Goal: Task Accomplishment & Management: Use online tool/utility

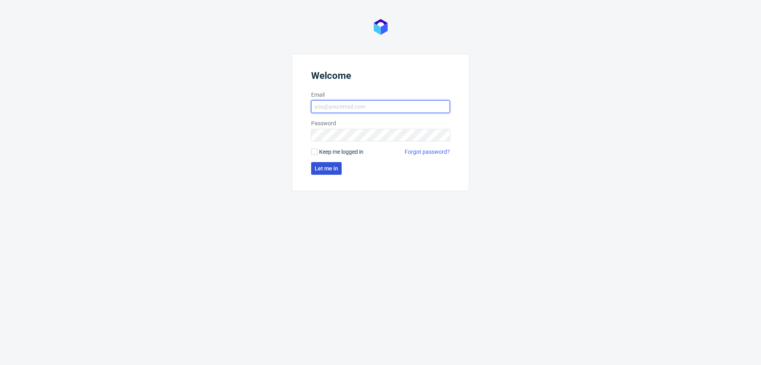
type input "[EMAIL_ADDRESS][DOMAIN_NAME]"
click at [326, 169] on span "Let me in" at bounding box center [326, 169] width 23 height 6
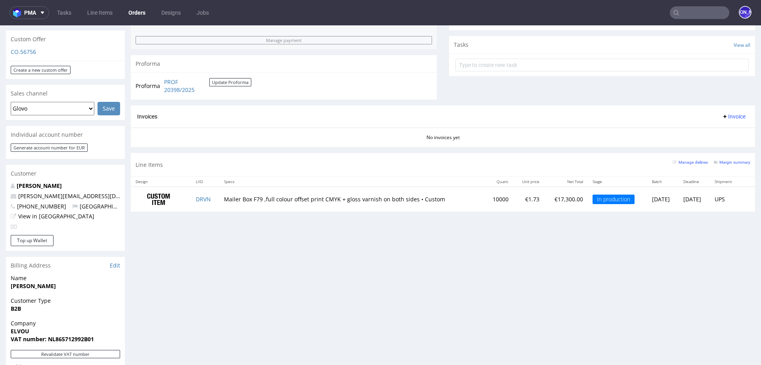
scroll to position [270, 0]
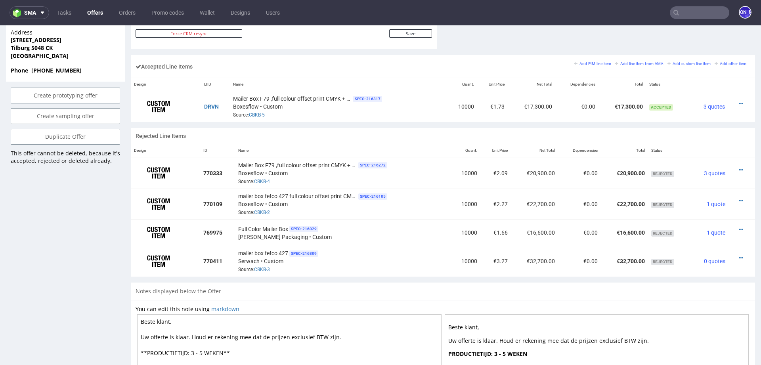
scroll to position [467, 0]
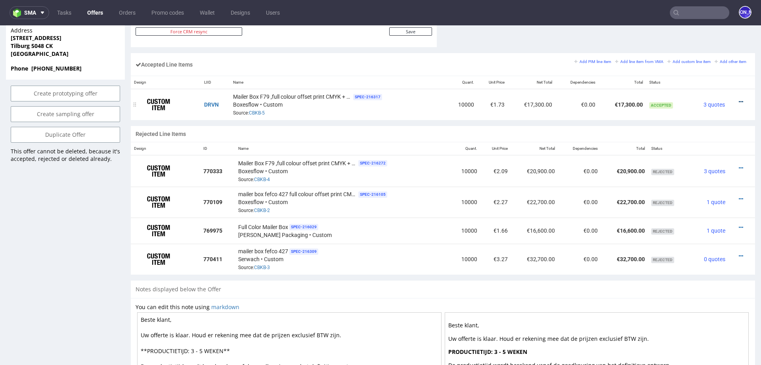
click at [739, 99] on icon at bounding box center [741, 102] width 4 height 6
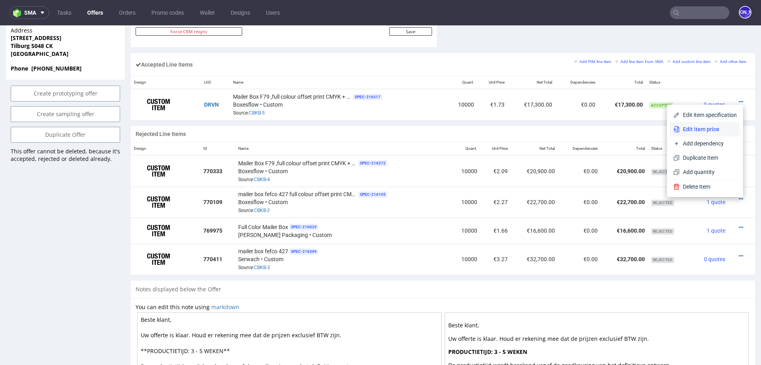
click at [686, 127] on span "Edit item price" at bounding box center [708, 129] width 57 height 8
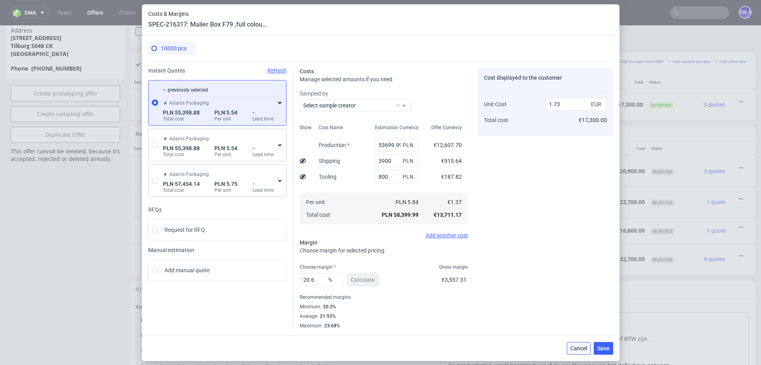
click at [575, 349] on span "Cancel" at bounding box center [579, 349] width 17 height 6
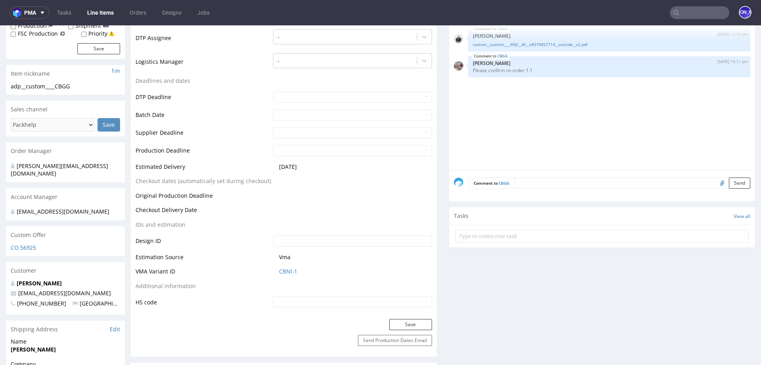
scroll to position [238, 0]
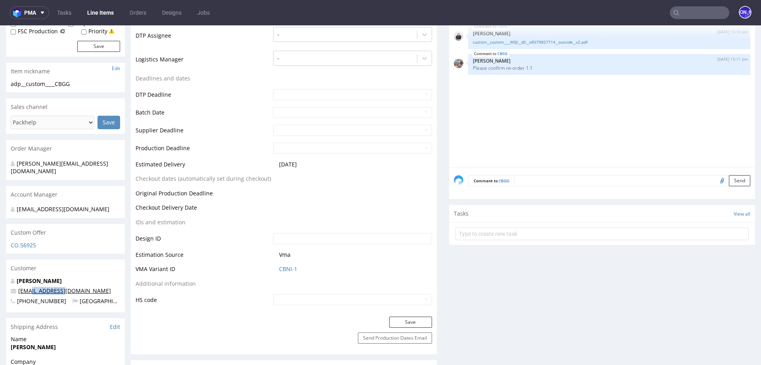
drag, startPoint x: 63, startPoint y: 284, endPoint x: 28, endPoint y: 283, distance: 34.9
click at [28, 287] on p "hello@digixa.eu" at bounding box center [65, 291] width 109 height 8
copy link "o@digixa.eu"
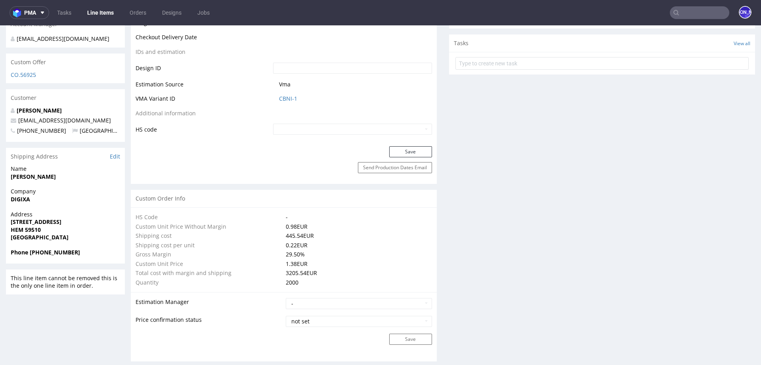
scroll to position [409, 0]
drag, startPoint x: 75, startPoint y: 245, endPoint x: 30, endPoint y: 244, distance: 45.2
click at [30, 248] on span "Phone +33624872998" at bounding box center [65, 252] width 109 height 8
copy strong "+33624872998"
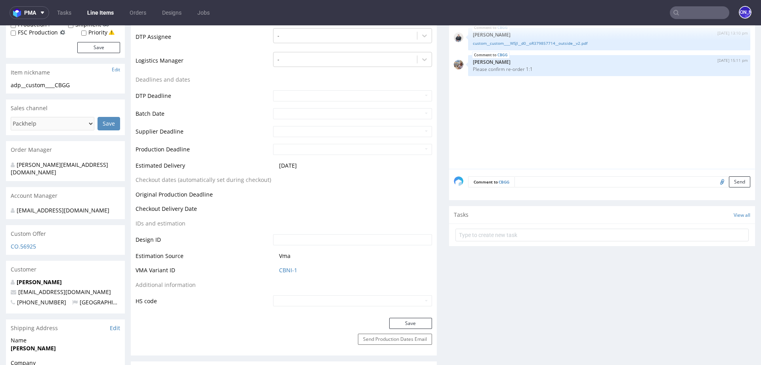
scroll to position [0, 0]
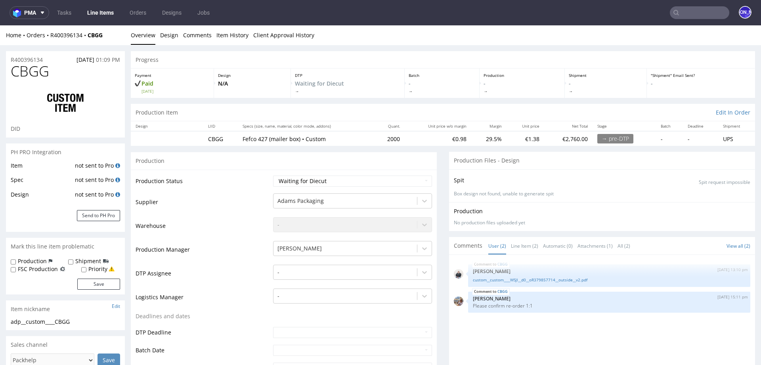
click at [687, 2] on nav "pma Tasks Line Items Orders Designs Jobs JO" at bounding box center [380, 12] width 761 height 25
click at [687, 8] on input "text" at bounding box center [699, 12] width 59 height 13
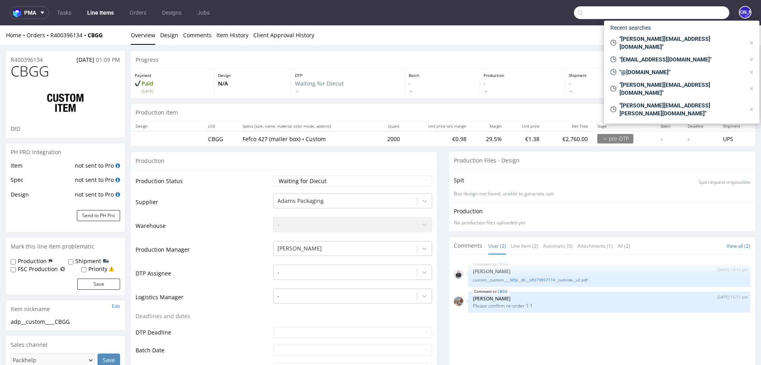
paste input "kuba@bandihood.com"
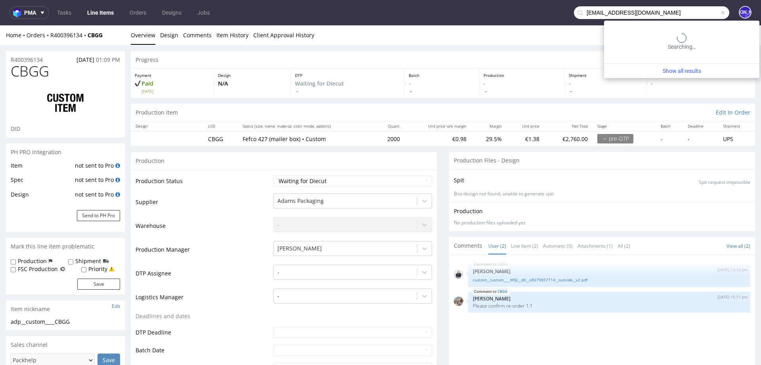
type input "kuba@bandihood.com"
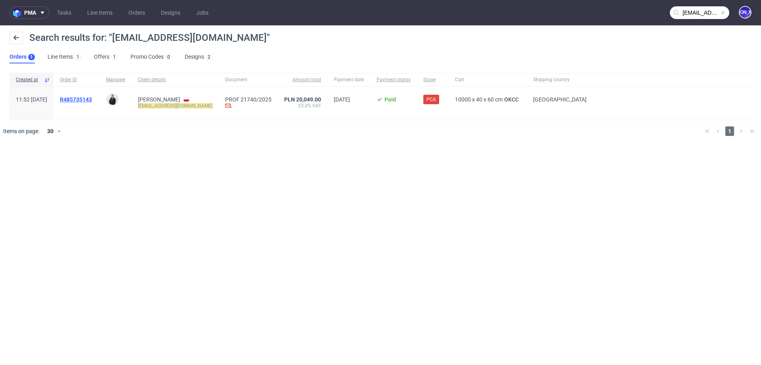
click at [90, 100] on span "R485735143" at bounding box center [76, 99] width 32 height 6
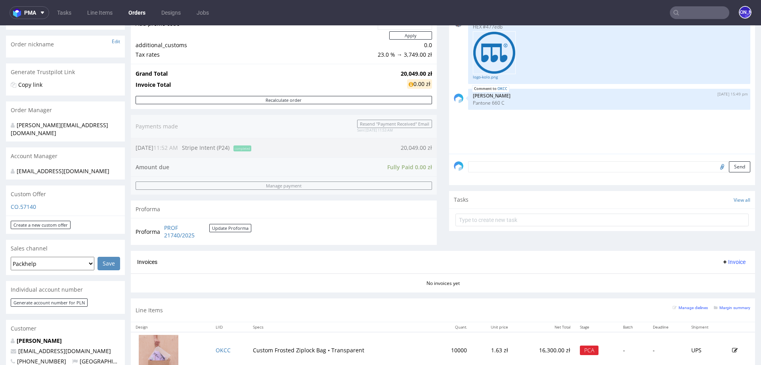
scroll to position [155, 0]
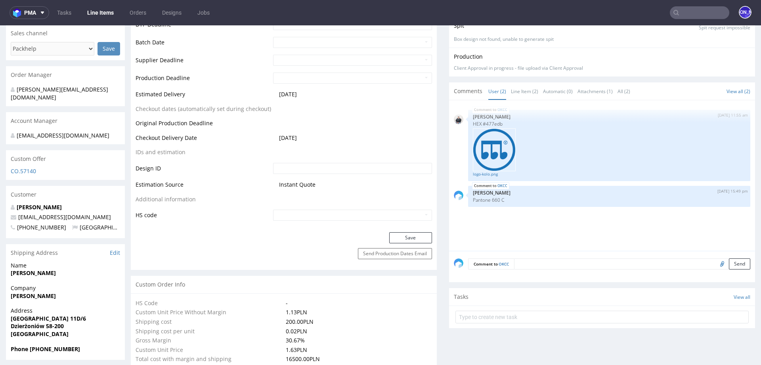
scroll to position [352, 0]
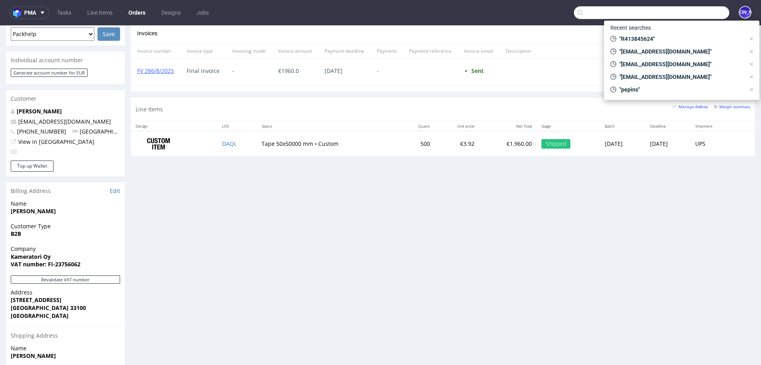
scroll to position [6, 0]
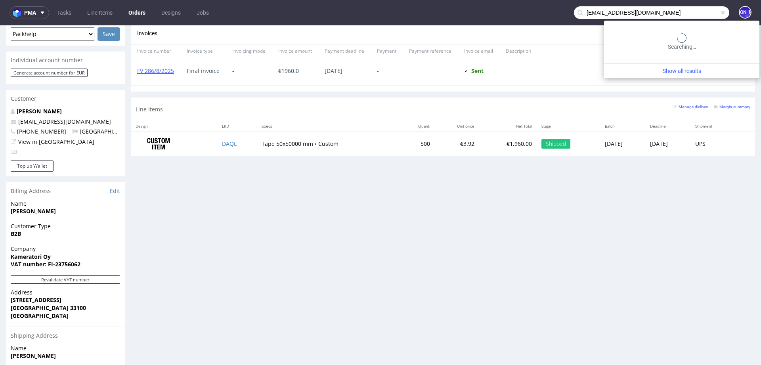
type input "[EMAIL_ADDRESS][DOMAIN_NAME]"
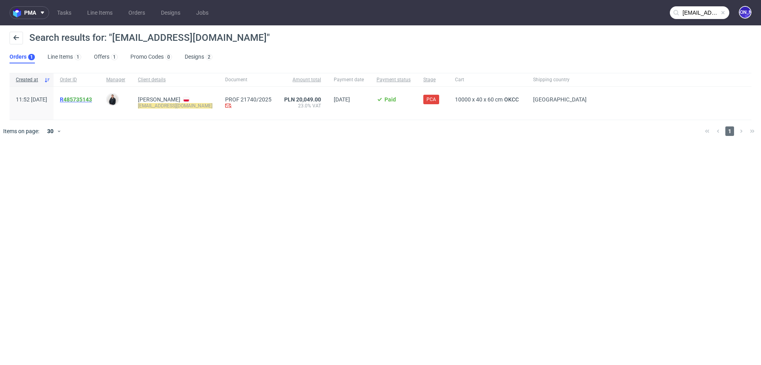
click at [92, 98] on link "485735143" at bounding box center [77, 99] width 29 height 6
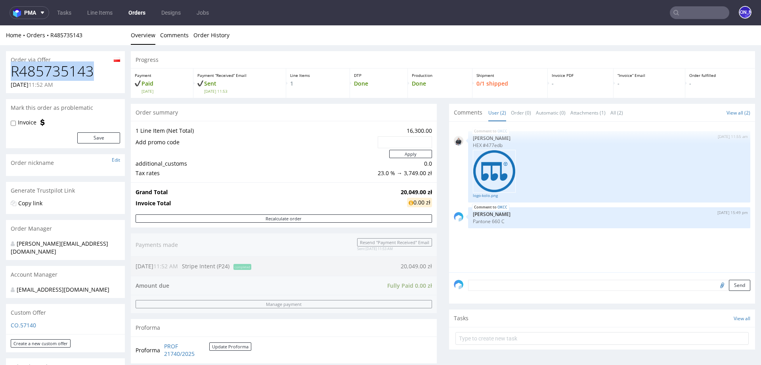
drag, startPoint x: 102, startPoint y: 75, endPoint x: 0, endPoint y: 74, distance: 101.5
copy h1 "R485735143"
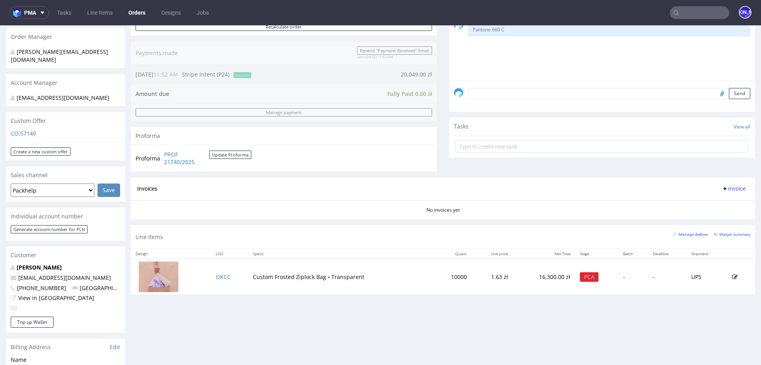
scroll to position [195, 0]
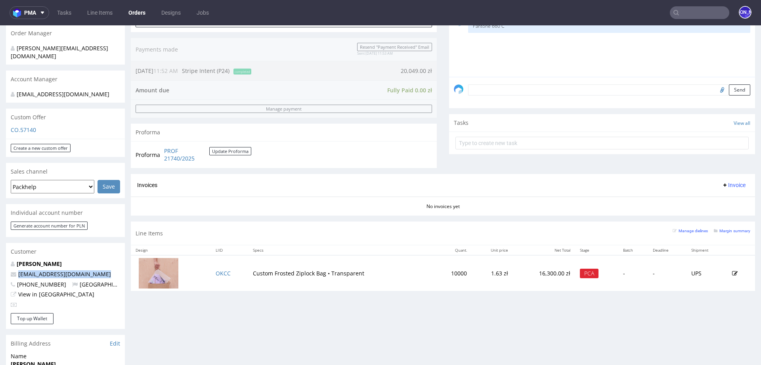
drag, startPoint x: 85, startPoint y: 271, endPoint x: 17, endPoint y: 265, distance: 68.8
click at [17, 265] on div "Jakub Żądło kuba@bandihood.com +48730956500 Poland View in Hubspot" at bounding box center [65, 286] width 119 height 53
copy link "kuba@bandihood.com"
click at [702, 7] on input "text" at bounding box center [699, 12] width 59 height 13
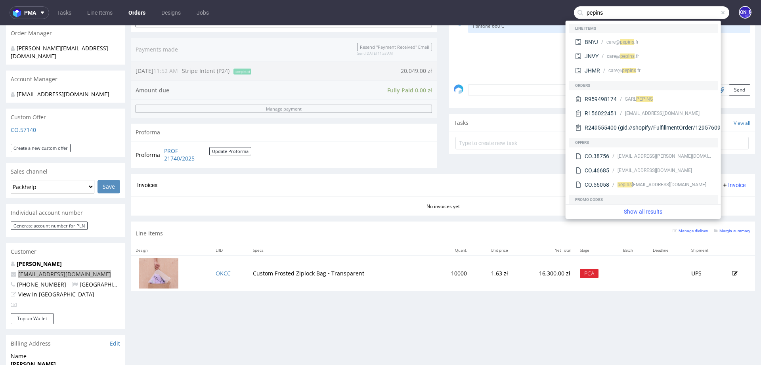
type input "pepins"
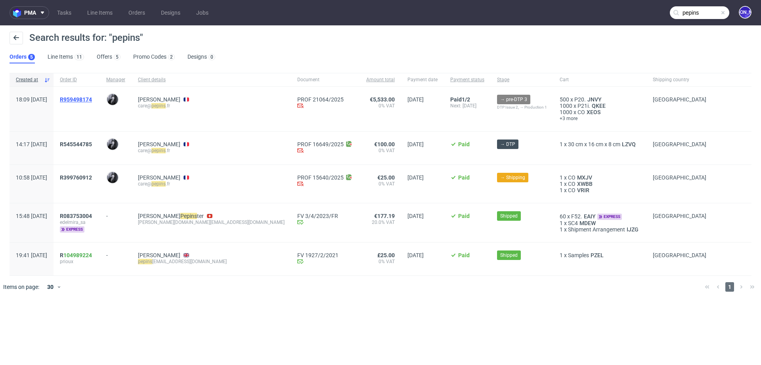
click at [92, 101] on span "R959498174" at bounding box center [76, 99] width 32 height 6
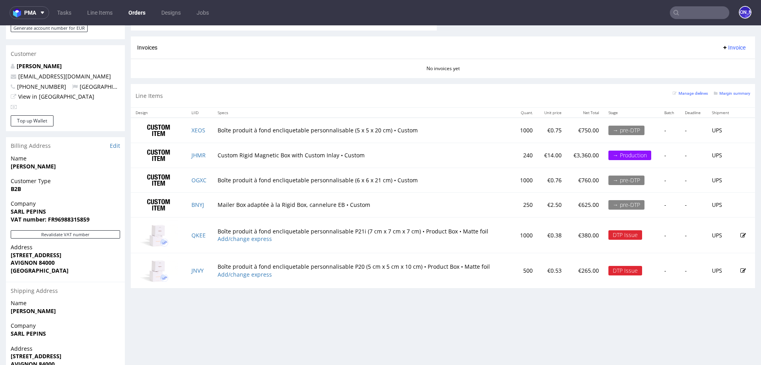
scroll to position [391, 0]
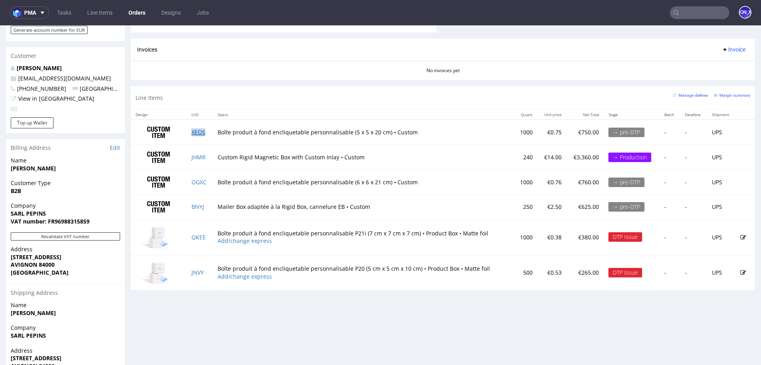
click at [200, 132] on link "XEOS" at bounding box center [199, 132] width 14 height 8
click at [197, 180] on link "OGXC" at bounding box center [199, 182] width 15 height 8
click at [199, 236] on link "QKEE" at bounding box center [199, 238] width 14 height 8
click at [197, 270] on link "JNVY" at bounding box center [198, 273] width 12 height 8
click at [318, 231] on td "Boîte produit à fond encliquetable personnalisable P21i (7 cm x 7 cm x 7 cm) • …" at bounding box center [363, 237] width 301 height 35
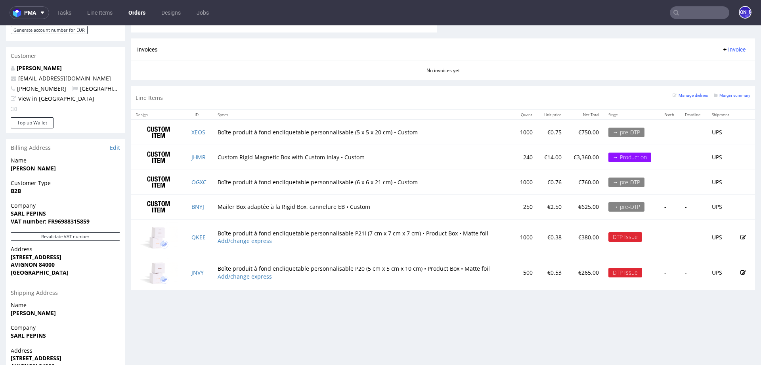
click at [209, 238] on td "QKEE" at bounding box center [200, 237] width 26 height 35
click at [208, 236] on td "QKEE" at bounding box center [200, 237] width 26 height 35
copy link "QKEE"
drag, startPoint x: 220, startPoint y: 232, endPoint x: 333, endPoint y: 232, distance: 113.0
click at [332, 232] on td "Boîte produit à fond encliquetable personnalisable P21i (7 cm x 7 cm x 7 cm) • …" at bounding box center [363, 237] width 301 height 35
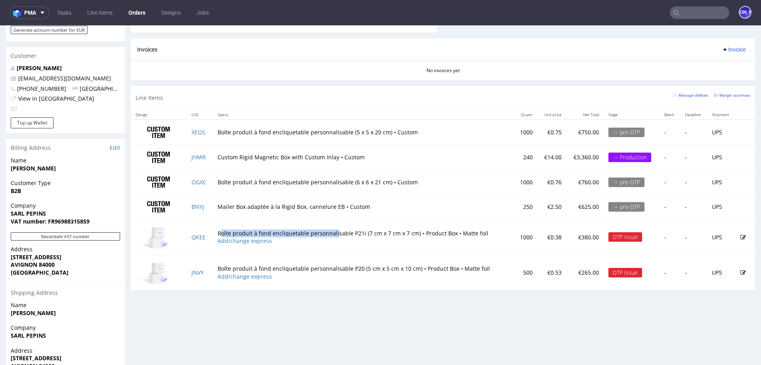
click at [333, 232] on td "Boîte produit à fond encliquetable personnalisable P21i (7 cm x 7 cm x 7 cm) • …" at bounding box center [363, 237] width 301 height 35
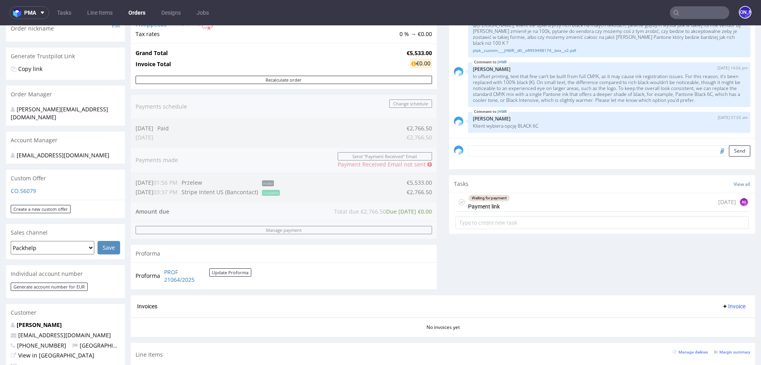
scroll to position [154, 0]
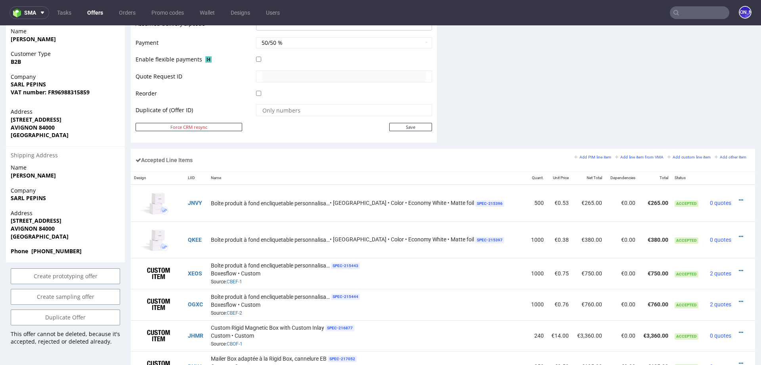
scroll to position [367, 0]
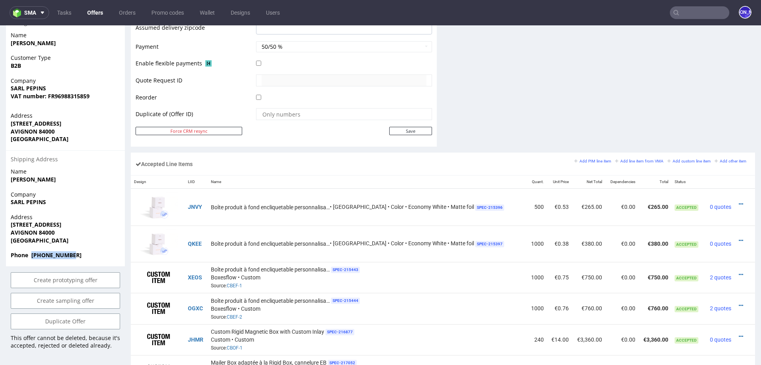
drag, startPoint x: 88, startPoint y: 248, endPoint x: 31, endPoint y: 248, distance: 56.7
click at [31, 251] on span "Phone +33628821187" at bounding box center [65, 255] width 109 height 8
copy strong "[PHONE_NUMBER]"
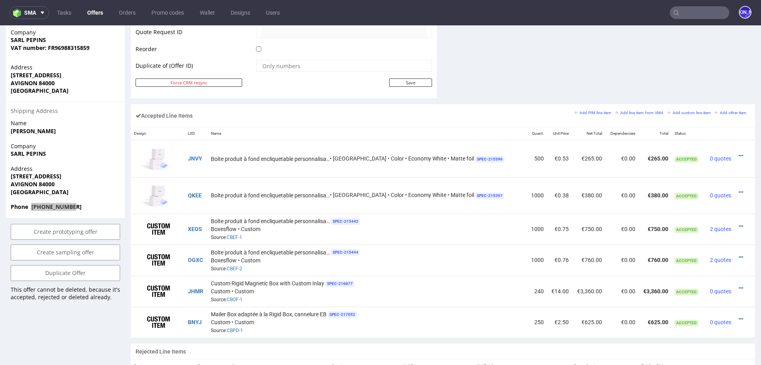
scroll to position [416, 0]
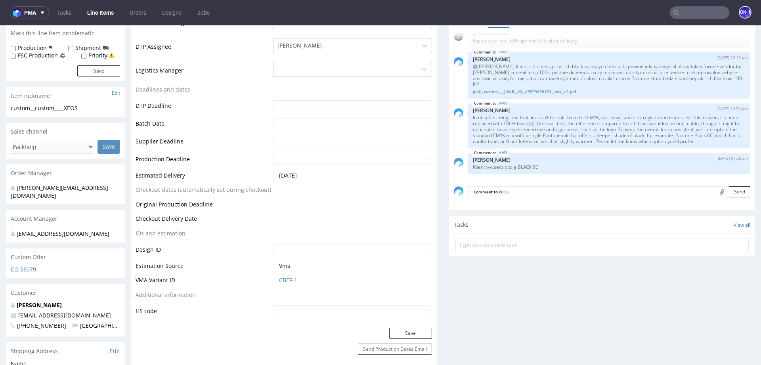
scroll to position [218, 0]
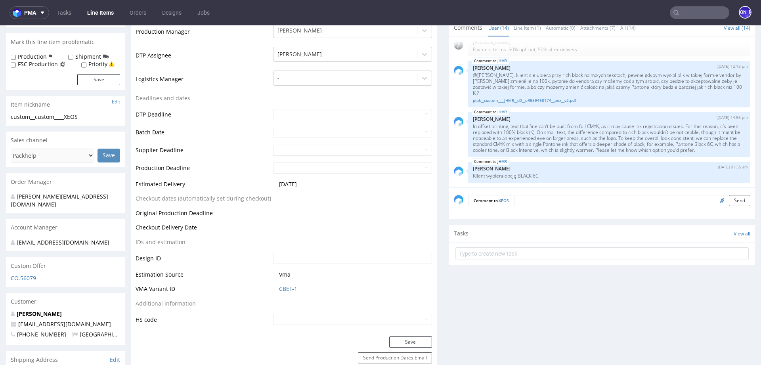
click at [716, 201] on input "file" at bounding box center [721, 200] width 11 height 10
type input "C:\fakepath\50x50x200-snap huile seche V1.pdf"
click at [524, 199] on textarea at bounding box center [632, 200] width 236 height 11
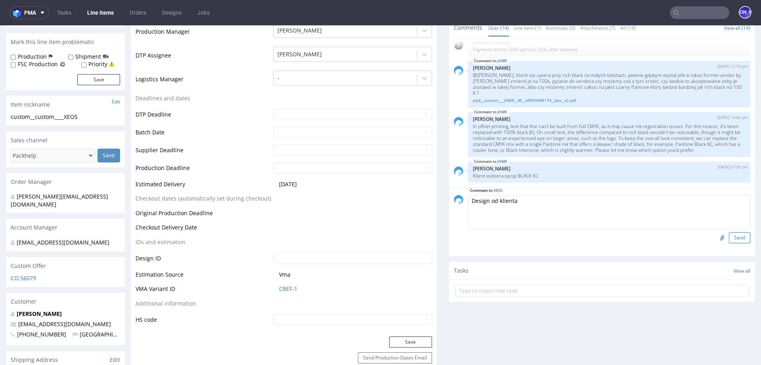
type textarea "Design od klienta"
click at [734, 237] on button "Send" at bounding box center [739, 237] width 21 height 11
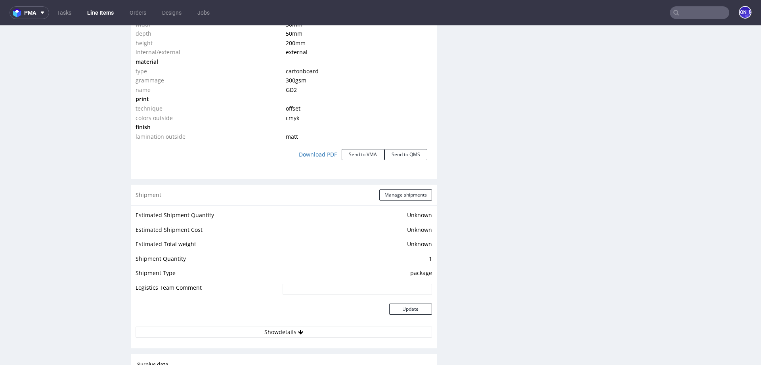
scroll to position [0, 0]
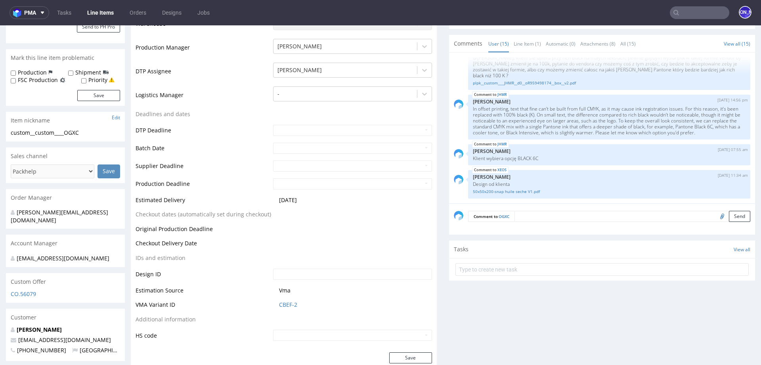
scroll to position [232, 0]
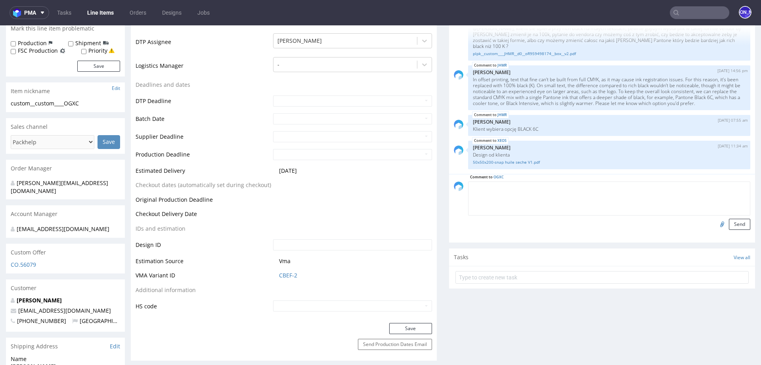
click at [517, 186] on textarea at bounding box center [609, 199] width 282 height 34
type textarea "Design od klienta"
click at [716, 223] on input "file" at bounding box center [721, 224] width 11 height 10
type input "C:\fakepath\60x60x210-snap nettoyant visage V1.pdf"
click at [729, 224] on button "Send" at bounding box center [739, 224] width 21 height 11
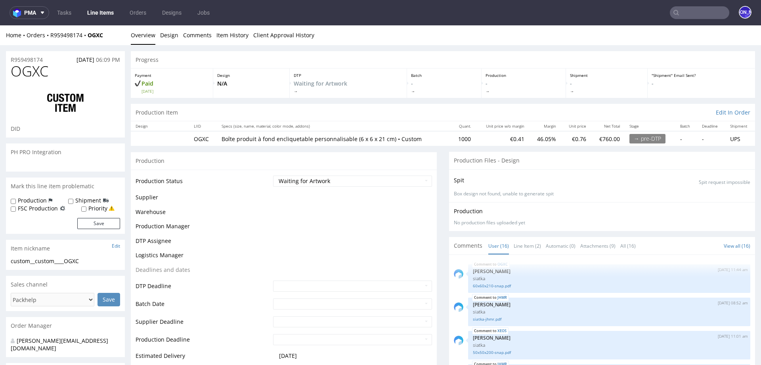
scroll to position [437, 0]
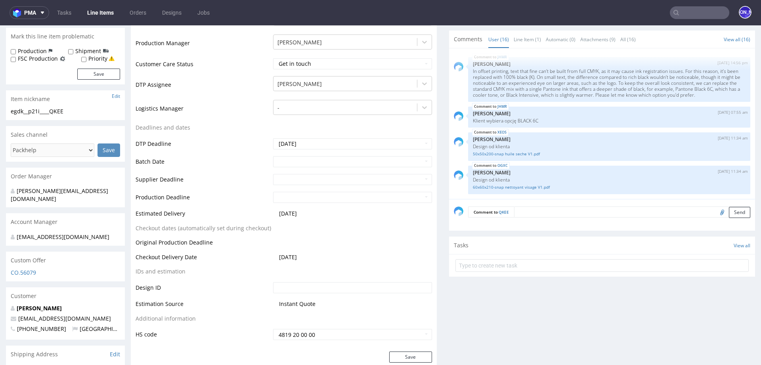
scroll to position [216, 0]
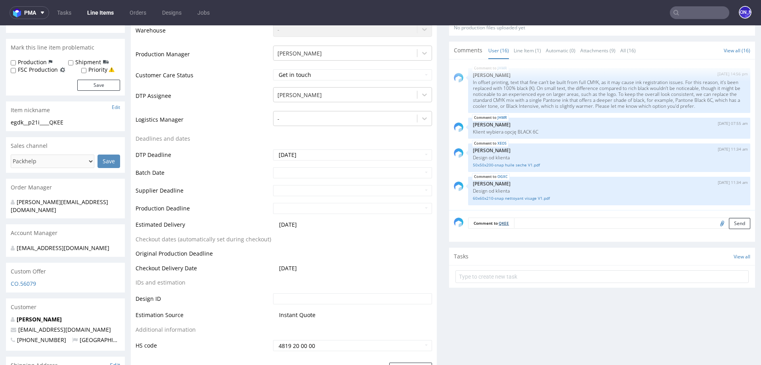
click at [501, 224] on link "QKEE" at bounding box center [504, 223] width 10 height 6
click at [716, 221] on input "file" at bounding box center [721, 223] width 11 height 10
type input "C:\fakepath\5305610-snap-lock-product-box-70-x-70-x-70-outside-v-2-guideline ma…"
click at [552, 226] on textarea at bounding box center [632, 223] width 236 height 11
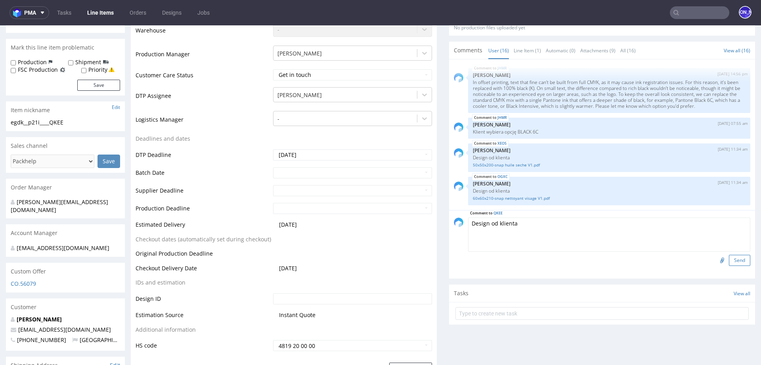
type textarea "Design od klienta"
click at [731, 261] on button "Send" at bounding box center [739, 260] width 21 height 11
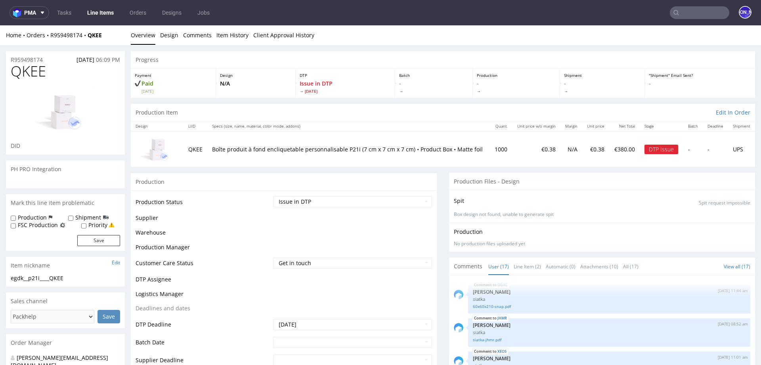
scroll to position [470, 0]
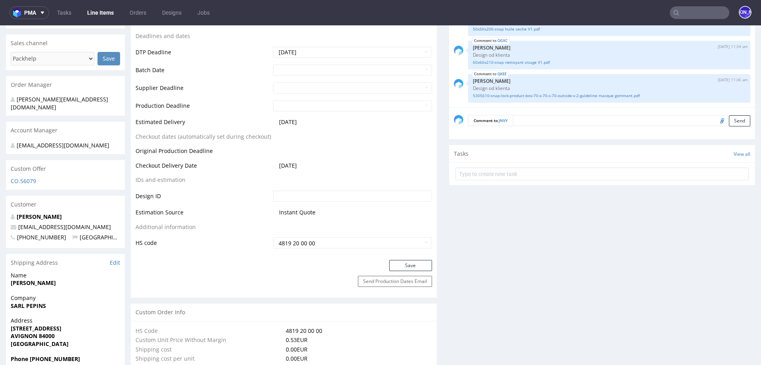
scroll to position [308, 0]
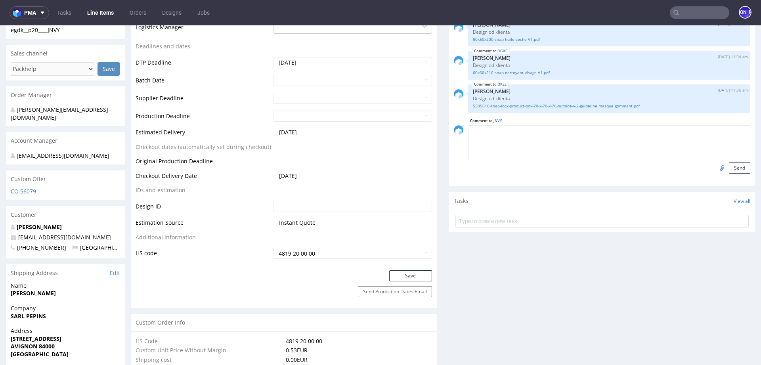
click at [547, 131] on textarea at bounding box center [609, 142] width 282 height 34
type textarea "Design od klienta"
click at [716, 168] on input "file" at bounding box center [721, 168] width 11 height 10
type input "C:\fakepath\5315703-snap-lock-product-box-50-x-50-x-100-outside-v-2-guideline s…"
click at [729, 165] on button "Send" at bounding box center [739, 168] width 21 height 11
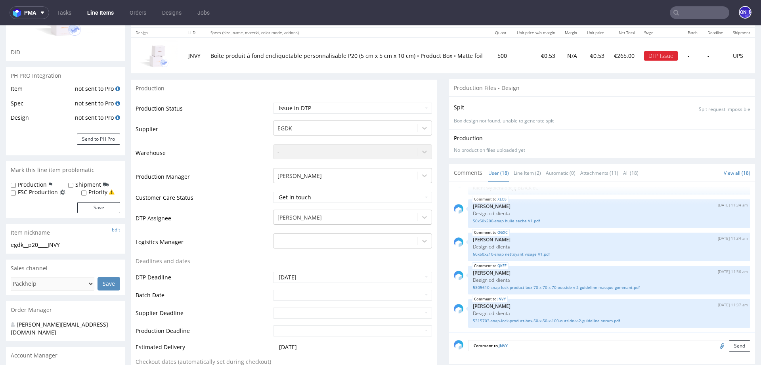
scroll to position [10, 0]
